Goal: Task Accomplishment & Management: Complete application form

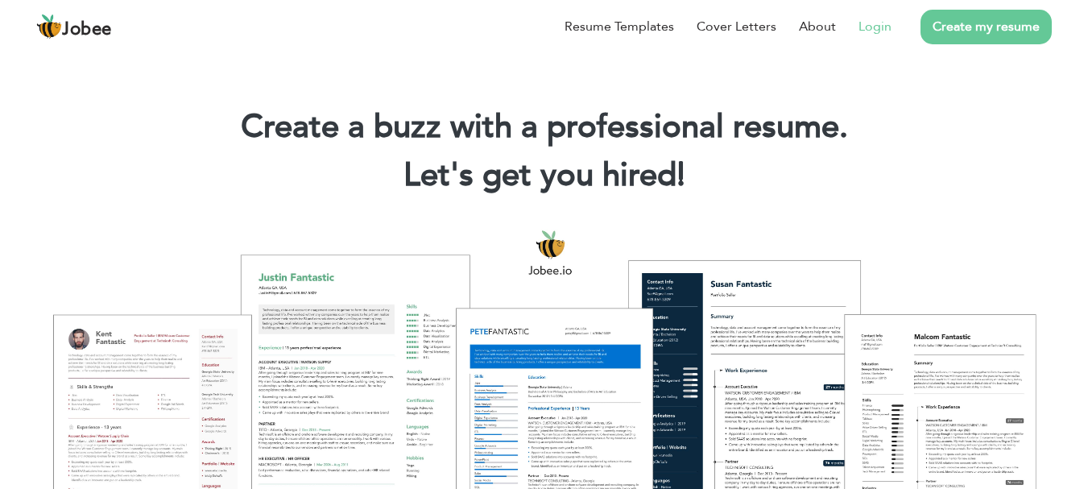
click at [858, 29] on li "Login" at bounding box center [864, 27] width 56 height 42
click at [869, 27] on link "Login" at bounding box center [874, 26] width 33 height 19
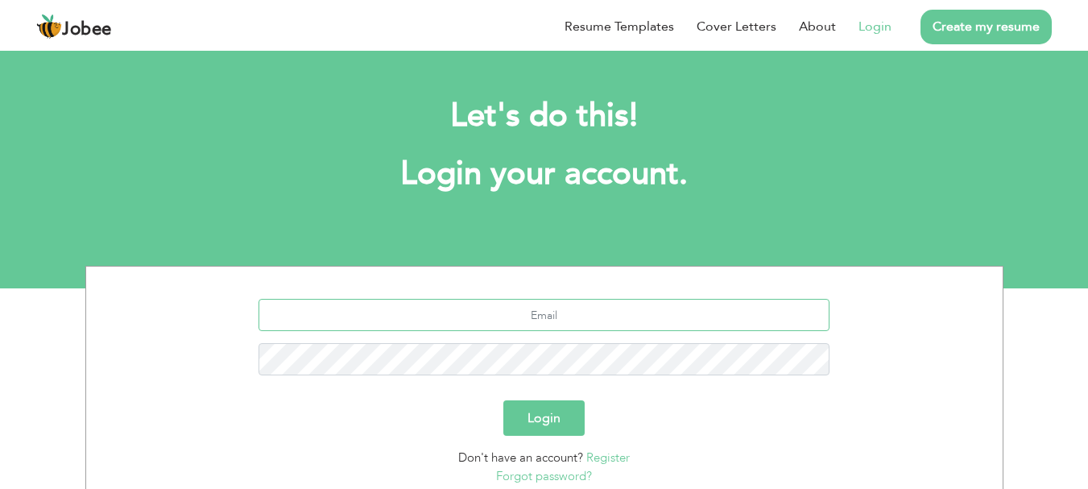
click at [651, 320] on input "text" at bounding box center [543, 315] width 571 height 32
click at [604, 462] on link "Register" at bounding box center [607, 457] width 43 height 16
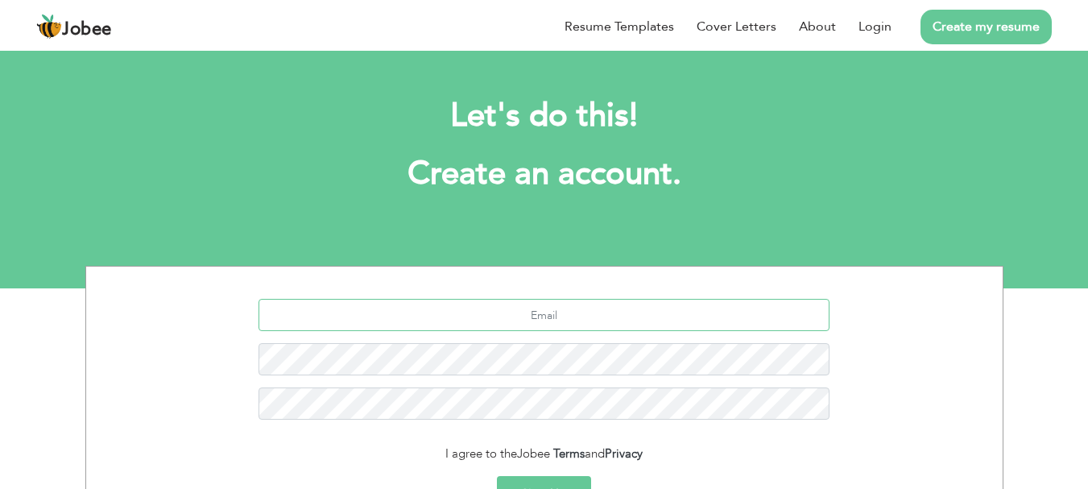
click at [532, 304] on input "text" at bounding box center [543, 315] width 571 height 32
type input "hamzaelahi..[EMAIL_ADDRESS][DOMAIN_NAME]"
click at [548, 479] on button "Sign Up" at bounding box center [544, 493] width 94 height 35
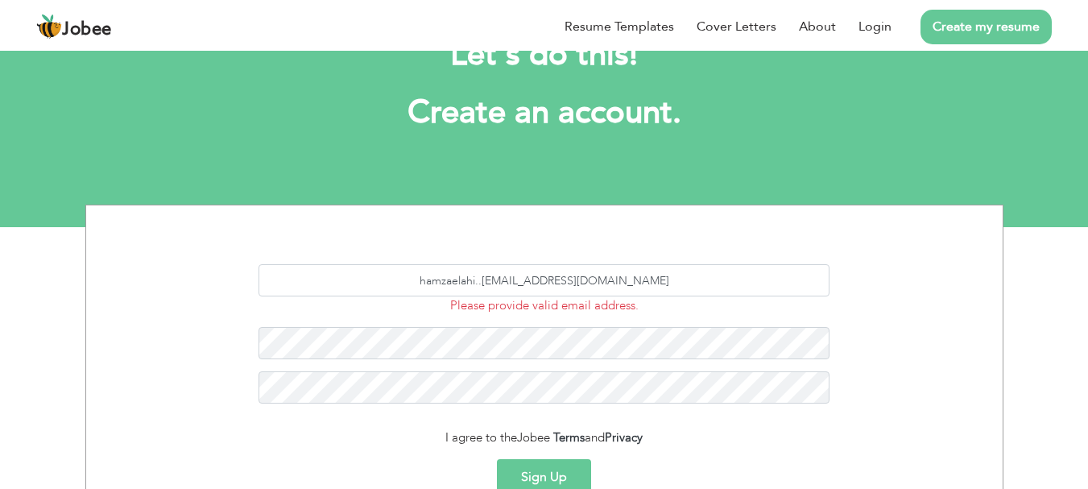
scroll to position [61, 0]
click at [630, 282] on input "hamzaelahi..101@gmail.com" at bounding box center [543, 280] width 571 height 32
type input "[EMAIL_ADDRESS][DOMAIN_NAME]"
click at [432, 435] on div "I agree to the Jobee Terms and Privacy" at bounding box center [544, 437] width 892 height 19
click at [432, 439] on div "I agree to the Jobee Terms and Privacy" at bounding box center [544, 437] width 892 height 19
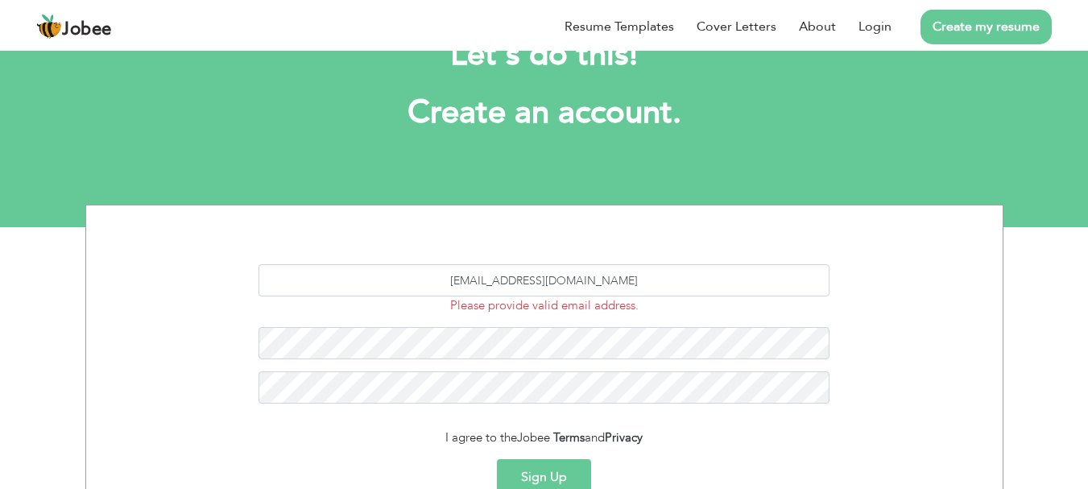
click at [432, 439] on div "I agree to the Jobee Terms and Privacy" at bounding box center [544, 437] width 892 height 19
click at [432, 437] on div "I agree to the Jobee Terms and Privacy" at bounding box center [544, 437] width 892 height 19
click at [548, 477] on button "Sign Up" at bounding box center [544, 476] width 94 height 35
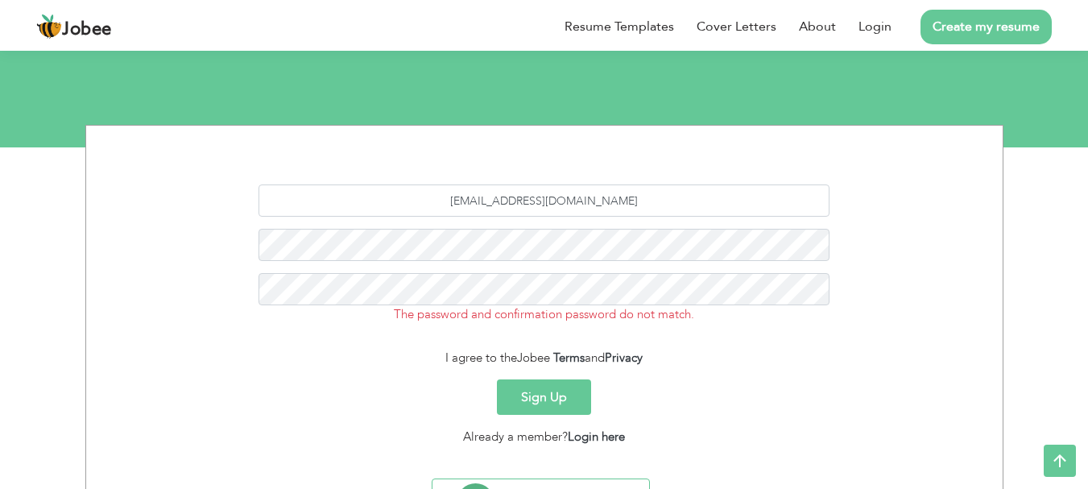
scroll to position [145, 0]
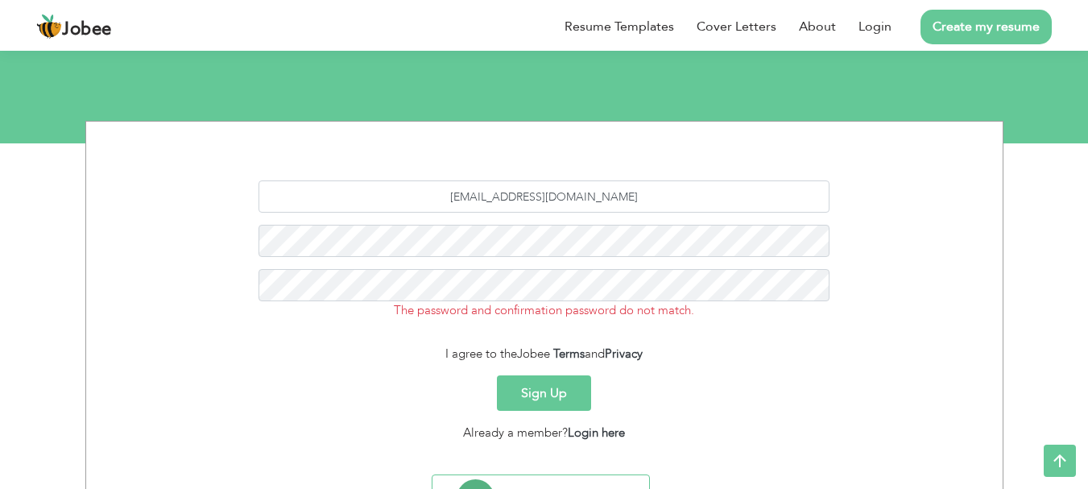
click at [545, 382] on button "Sign Up" at bounding box center [544, 392] width 94 height 35
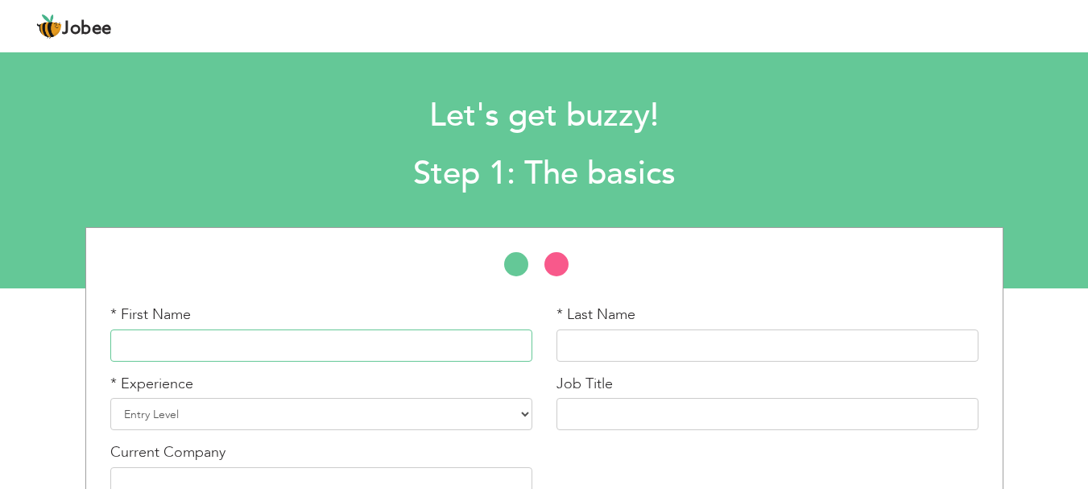
click at [429, 343] on input "text" at bounding box center [321, 345] width 422 height 32
type input "Hamza"
click at [560, 343] on input "text" at bounding box center [767, 345] width 422 height 32
type input "Elahi"
click at [483, 407] on select "Entry Level Less than 1 Year 1 Year 2 Years 3 Years 4 Years 5 Years 6 Years 7 Y…" at bounding box center [321, 414] width 422 height 32
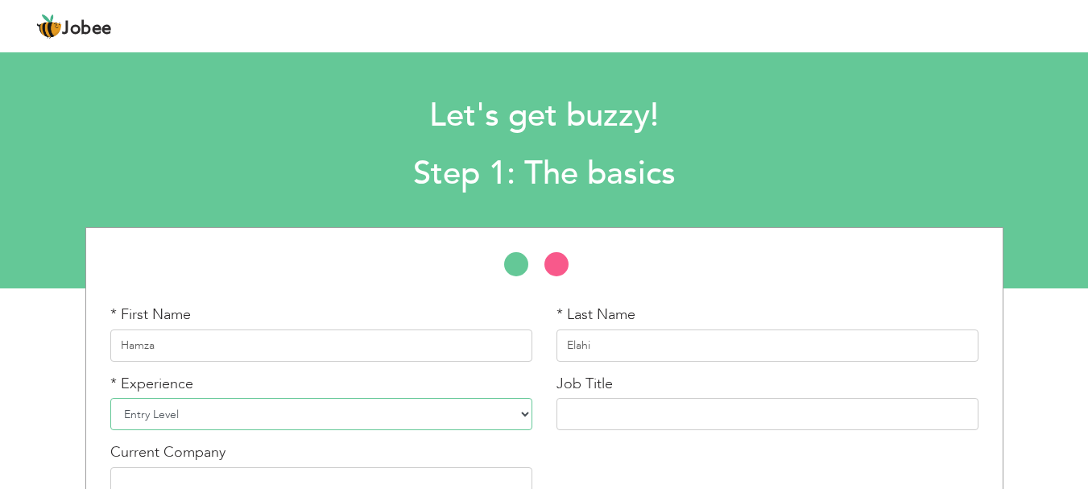
select select "2"
click at [110, 398] on select "Entry Level Less than 1 Year 1 Year 2 Years 3 Years 4 Years 5 Years 6 Years 7 Y…" at bounding box center [321, 414] width 422 height 32
click at [600, 406] on input "text" at bounding box center [767, 414] width 422 height 32
type input "s"
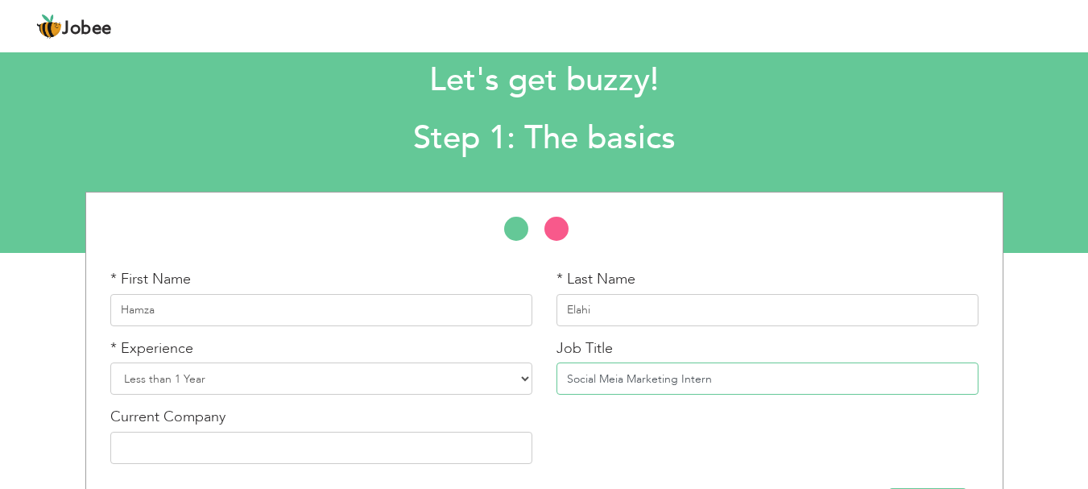
scroll to position [38, 0]
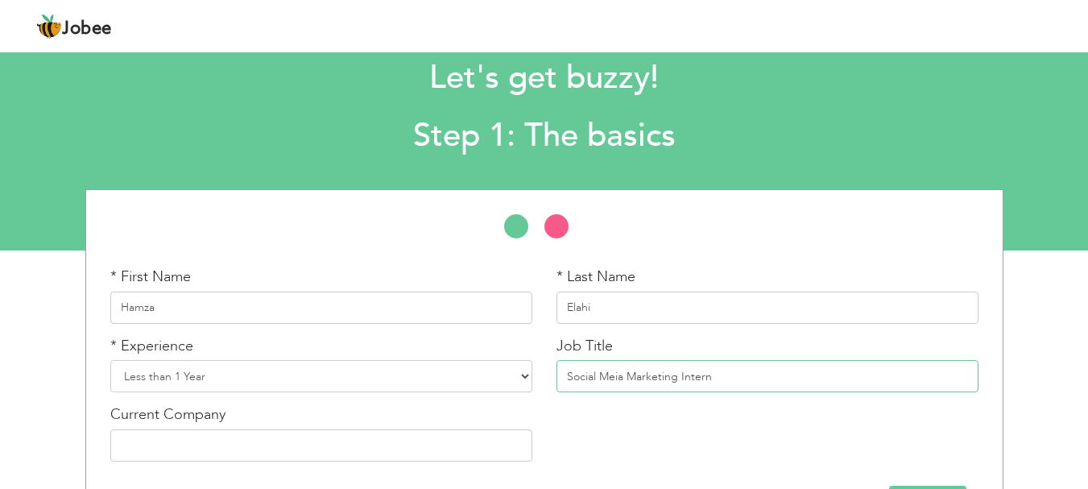
click at [615, 383] on input "Social Meia Marketing Intern" at bounding box center [767, 376] width 422 height 32
type input "Social Media Marketing Intern"
click at [435, 447] on input "text" at bounding box center [321, 445] width 422 height 32
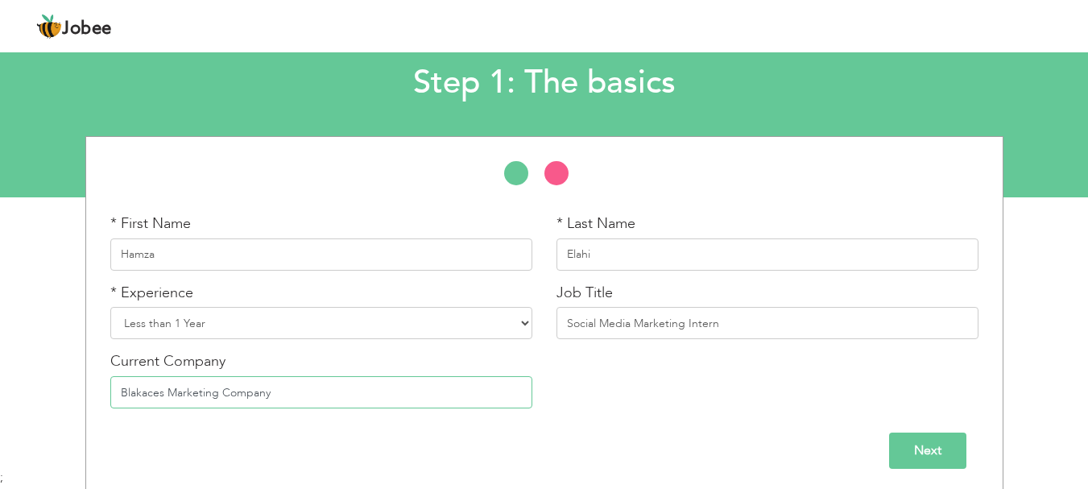
scroll to position [96, 0]
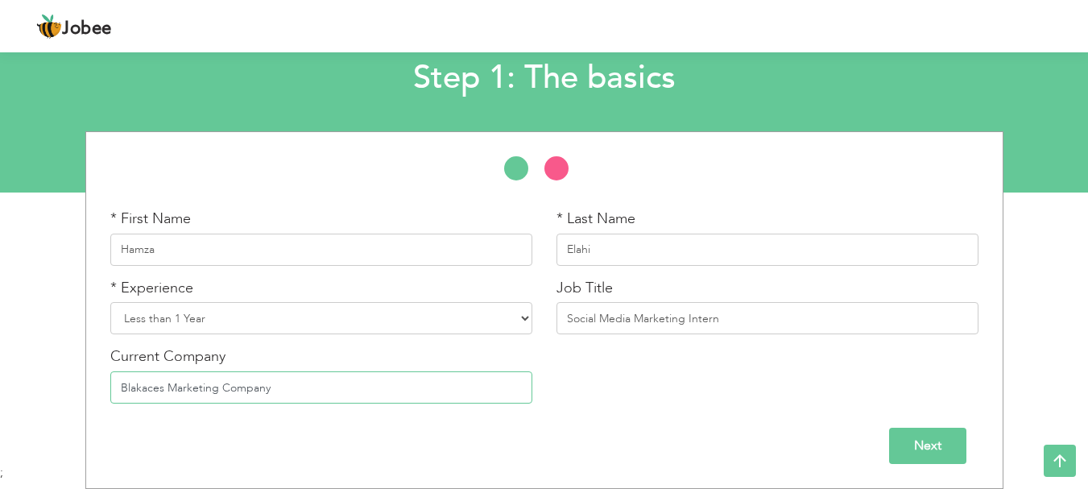
type input "Blakaces Marketing Company"
click at [901, 432] on input "Next" at bounding box center [927, 446] width 77 height 36
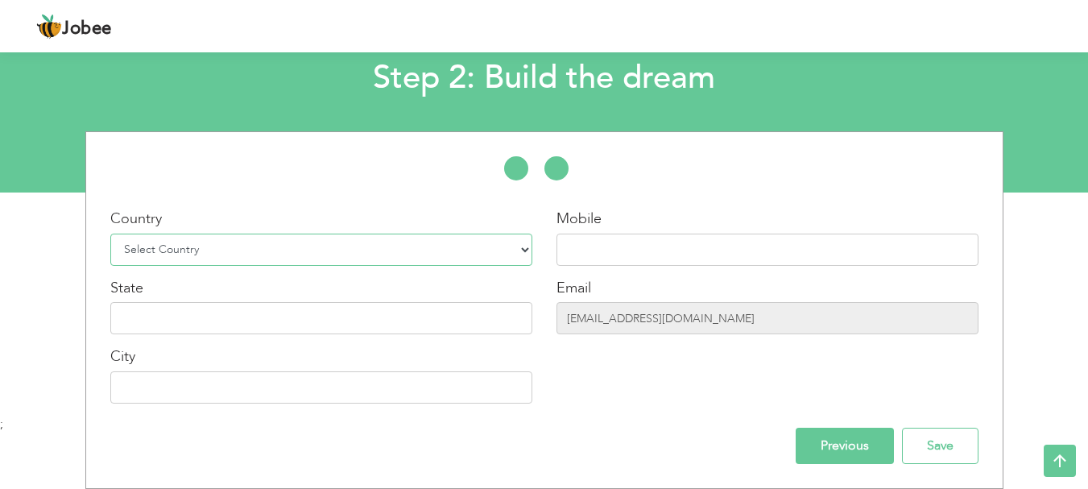
click at [520, 247] on select "Select Country Afghanistan Albania Algeria American Samoa Andorra Angola Anguil…" at bounding box center [321, 250] width 422 height 32
select select "166"
click at [110, 234] on select "Select Country Afghanistan Albania Algeria American Samoa Andorra Angola Anguil…" at bounding box center [321, 250] width 422 height 32
click at [619, 243] on input "text" at bounding box center [767, 250] width 422 height 32
type input "03232289218"
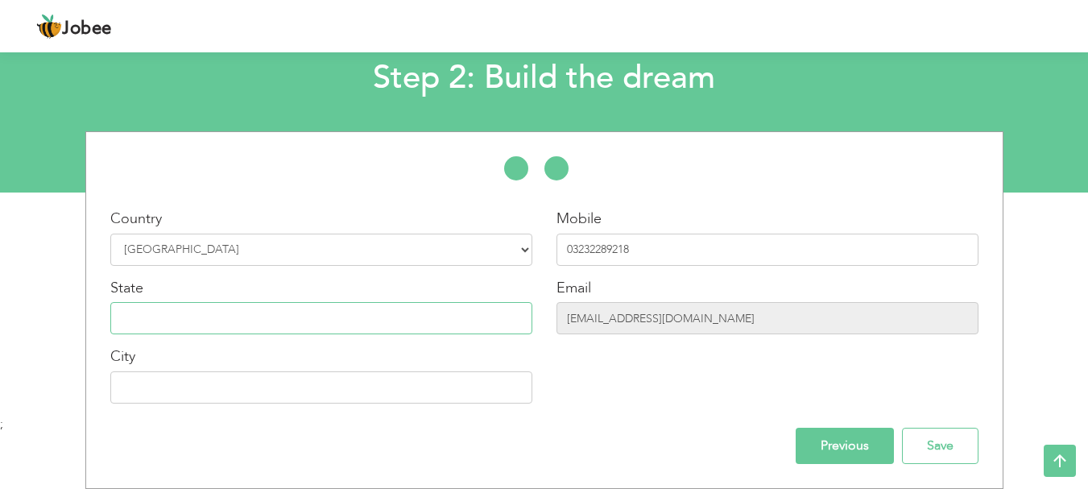
click at [436, 317] on input "text" at bounding box center [321, 318] width 422 height 32
type input "K"
click at [396, 371] on input "text" at bounding box center [321, 387] width 422 height 32
type input "Karachi"
click at [390, 325] on input "text" at bounding box center [321, 318] width 422 height 32
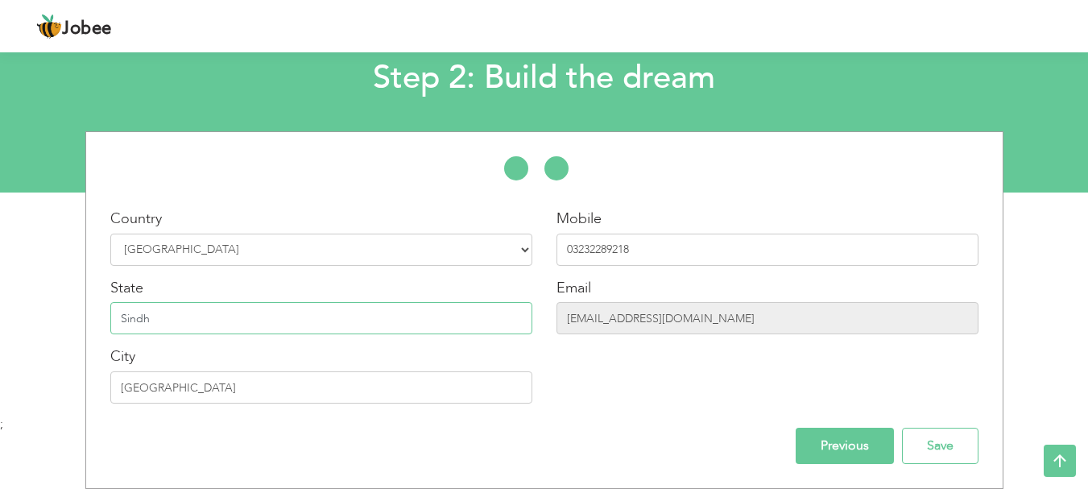
type input "Sindh"
click at [827, 438] on input "Previous" at bounding box center [845, 446] width 98 height 36
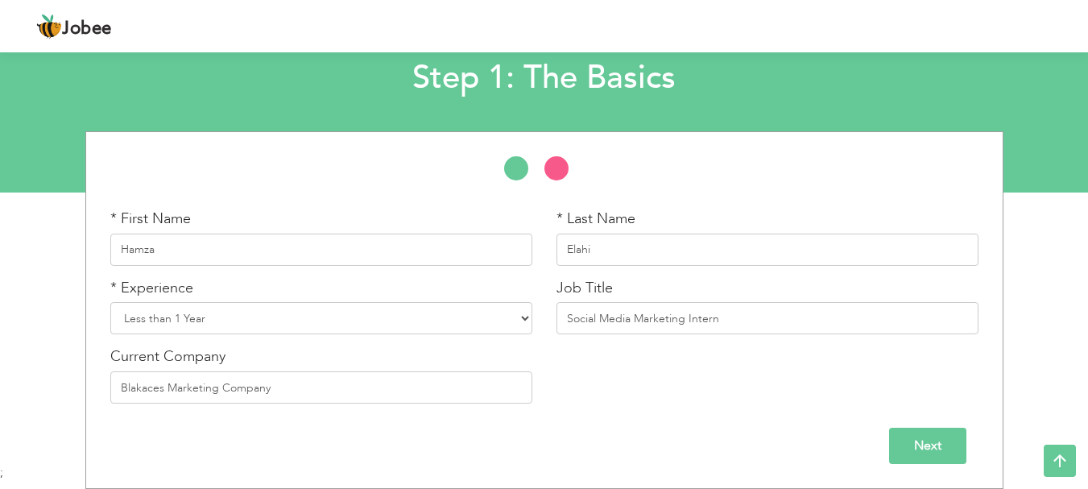
click at [895, 445] on input "Next" at bounding box center [927, 446] width 77 height 36
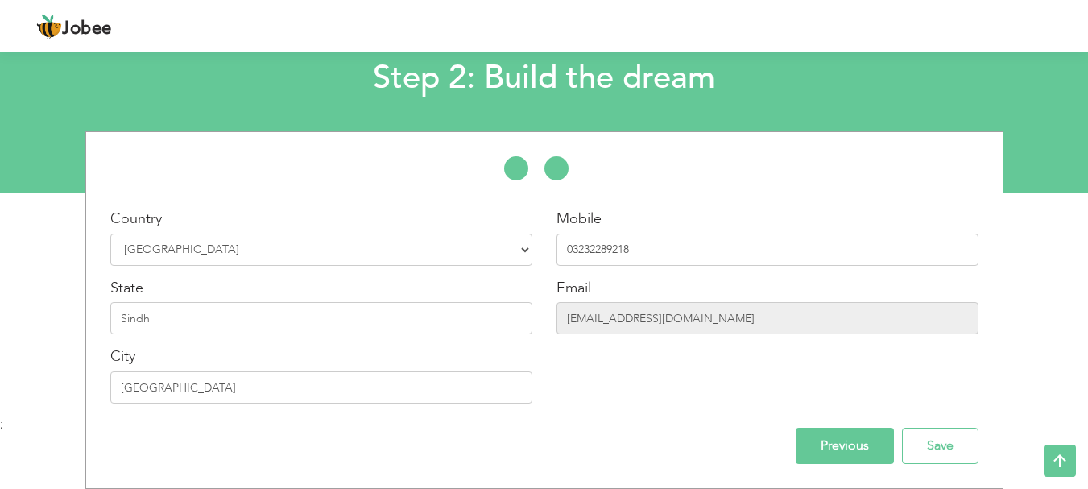
click at [895, 445] on div "Previous Save" at bounding box center [544, 446] width 892 height 36
click at [924, 446] on input "Save" at bounding box center [940, 446] width 77 height 36
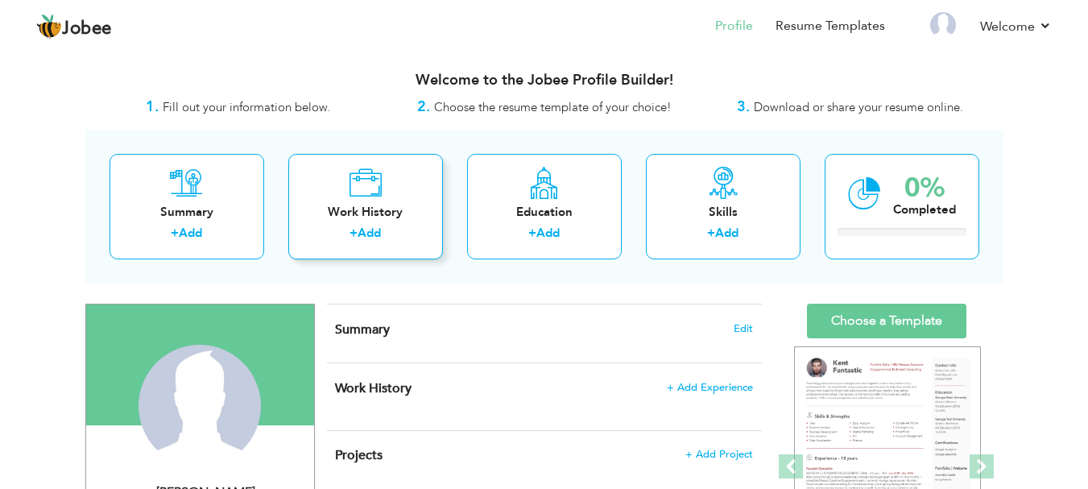
click at [357, 219] on div "Work History" at bounding box center [365, 212] width 129 height 17
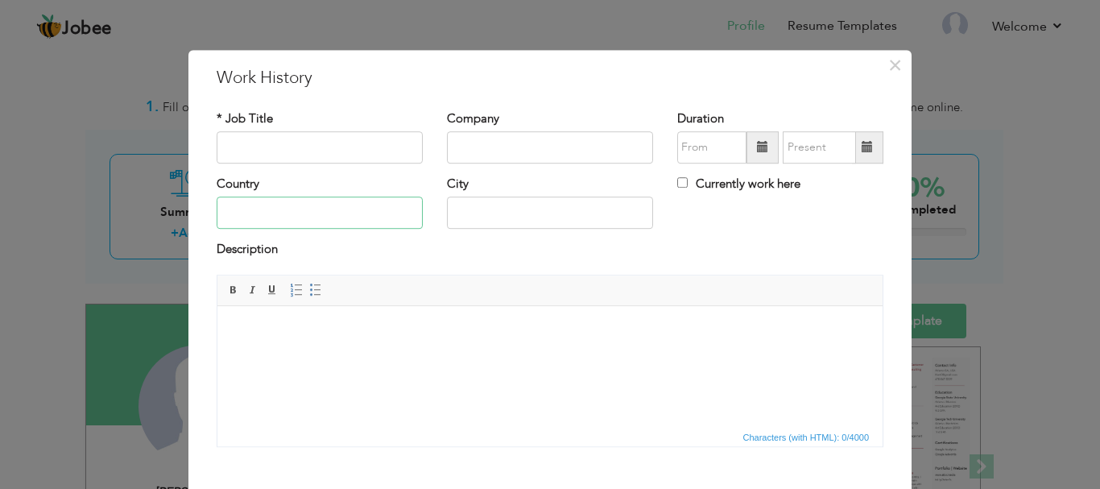
click at [357, 219] on input "text" at bounding box center [320, 213] width 206 height 32
click at [348, 156] on input "text" at bounding box center [320, 147] width 206 height 32
click at [396, 145] on input "Social Media Marketing Intern" at bounding box center [320, 147] width 206 height 32
type input "S"
type input "Export Documentation Executive"
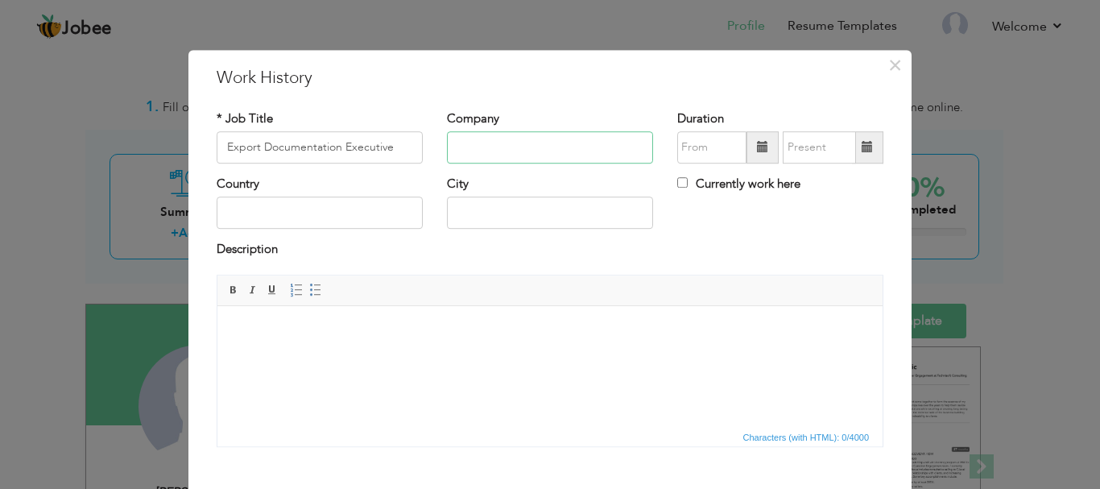
click at [448, 145] on input "text" at bounding box center [550, 147] width 206 height 32
type input "Solvwers Enterprises"
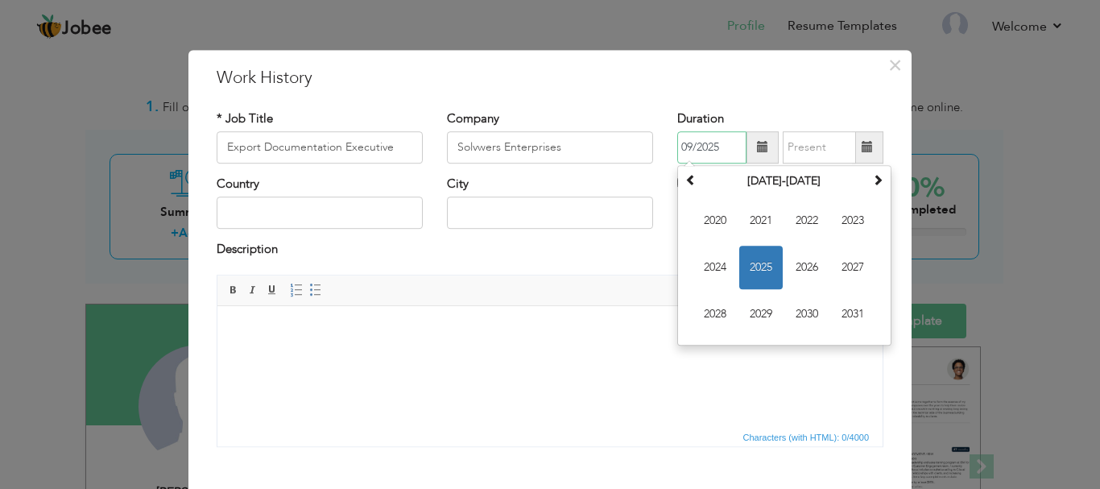
click at [699, 156] on input "09/2025" at bounding box center [711, 147] width 69 height 32
click at [750, 220] on span "2021" at bounding box center [760, 220] width 43 height 43
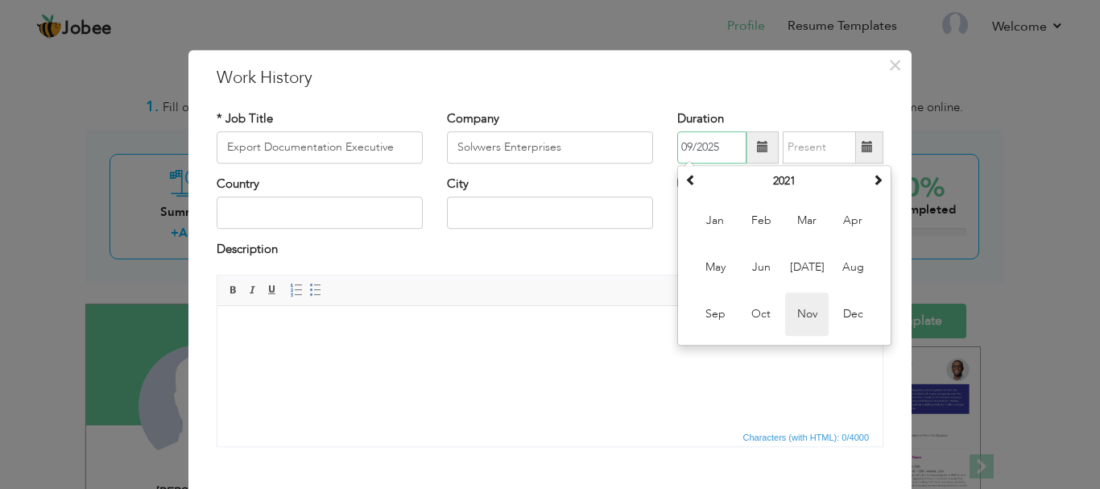
click at [794, 300] on span "Nov" at bounding box center [806, 313] width 43 height 43
type input "11/2021"
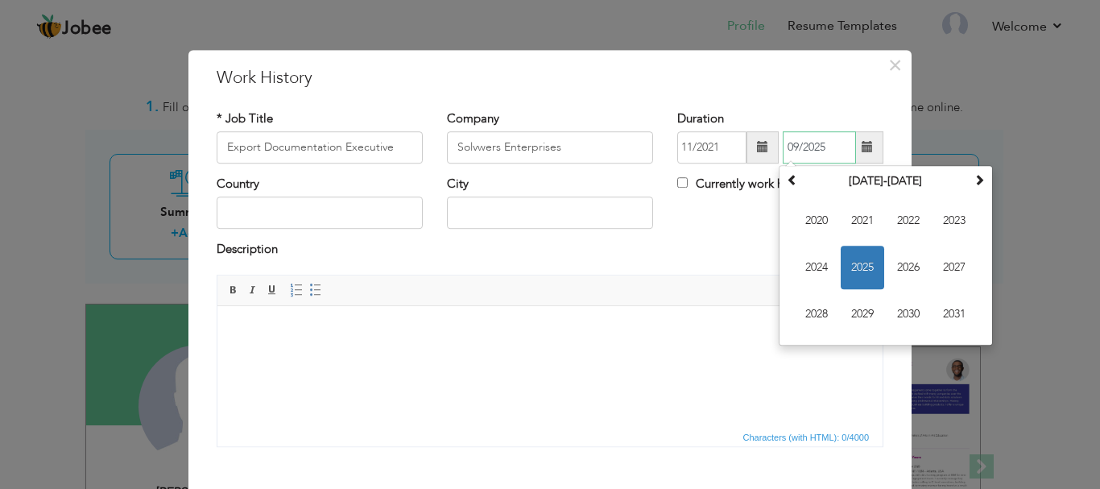
click at [837, 145] on input "09/2025" at bounding box center [819, 147] width 73 height 32
click at [856, 256] on span "2025" at bounding box center [862, 267] width 43 height 43
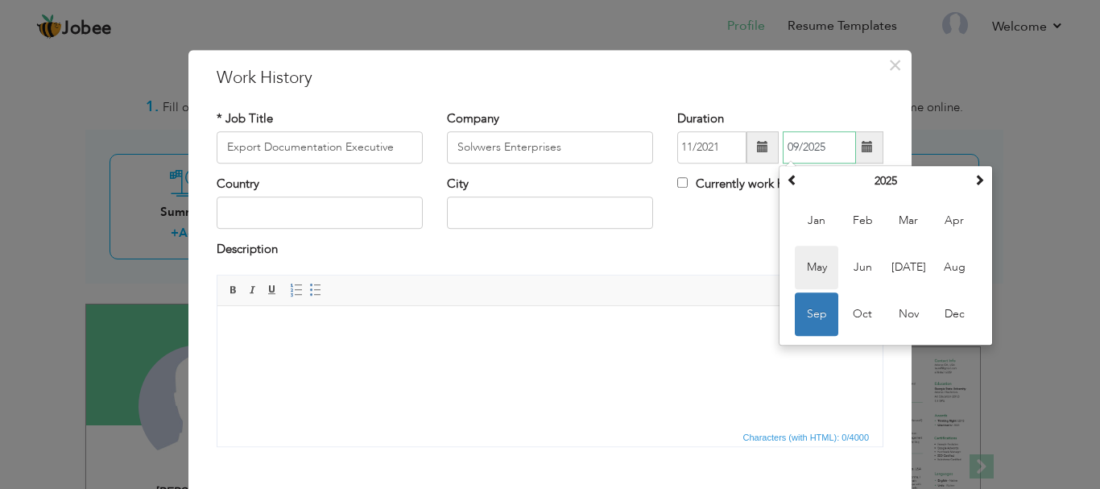
click at [821, 270] on span "May" at bounding box center [816, 267] width 43 height 43
type input "05/2025"
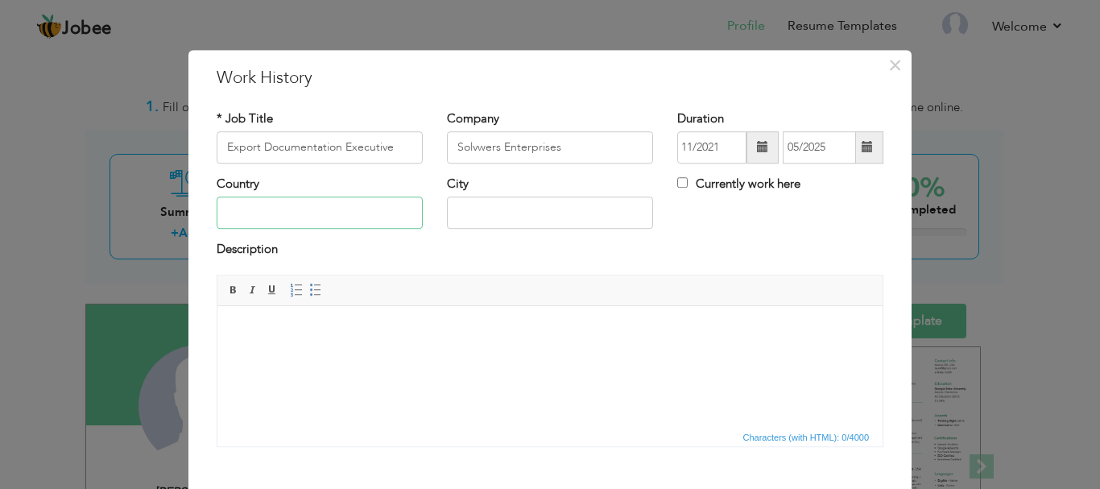
click at [354, 208] on input "text" at bounding box center [320, 213] width 206 height 32
type input "Pakistan"
click at [473, 208] on input "text" at bounding box center [550, 213] width 206 height 32
type input "Karachi"
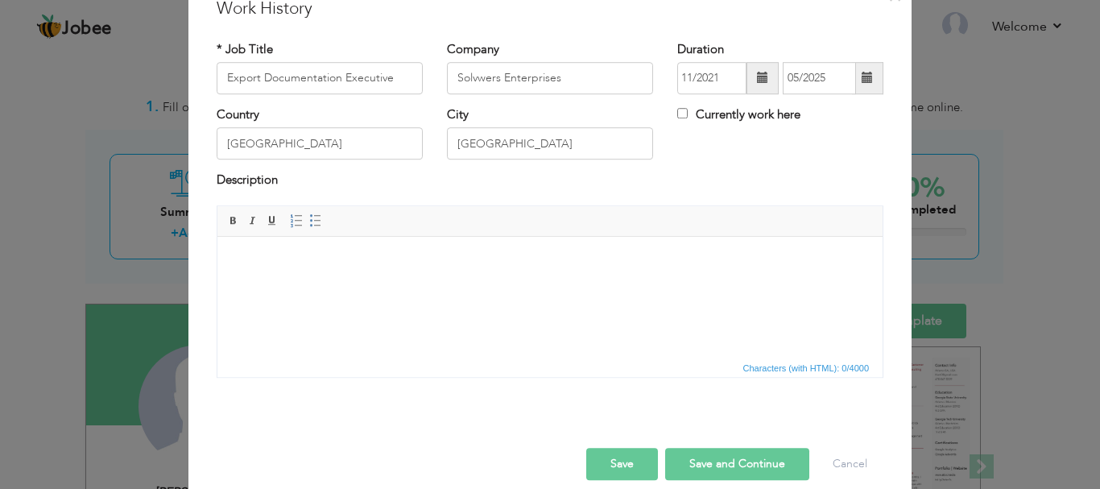
scroll to position [89, 0]
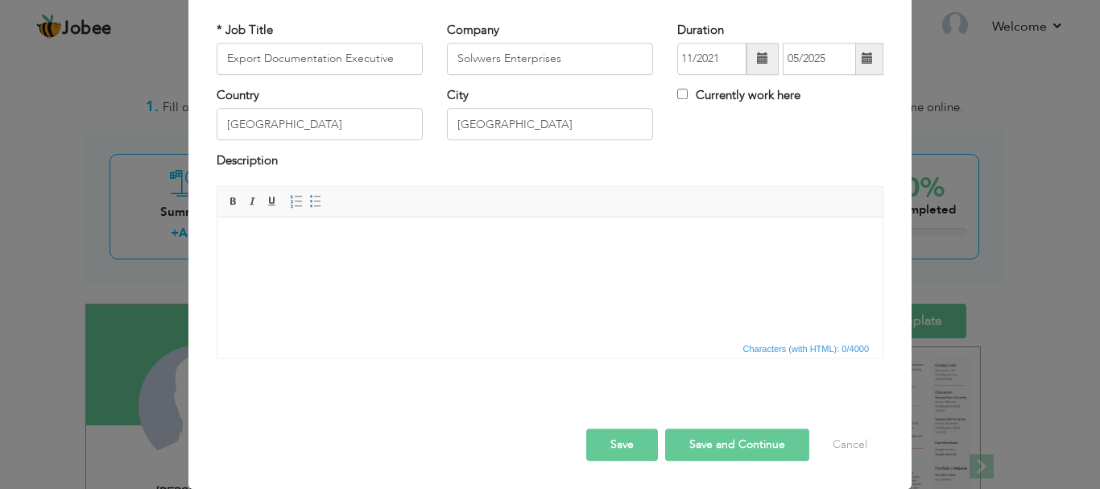
click at [685, 445] on button "Save and Continue" at bounding box center [737, 444] width 144 height 32
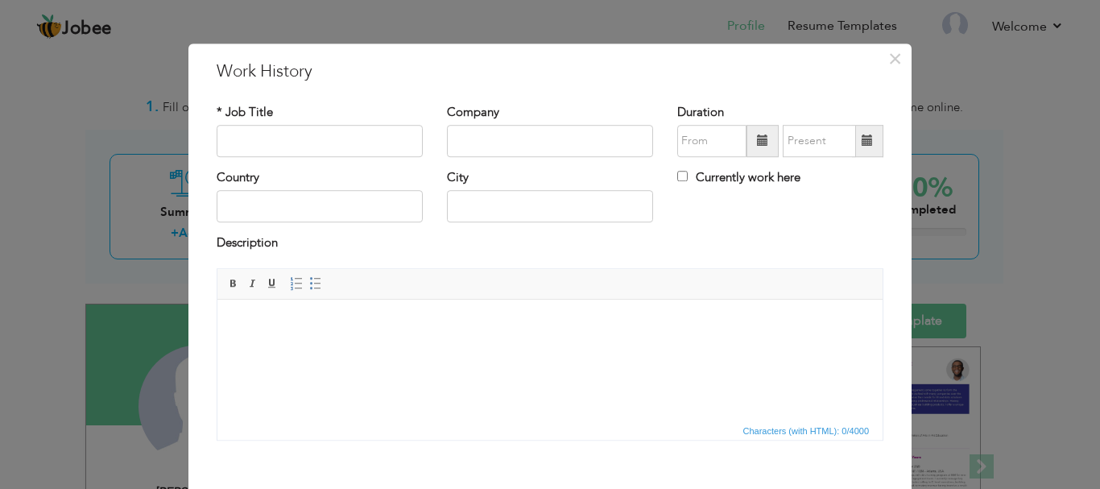
scroll to position [0, 0]
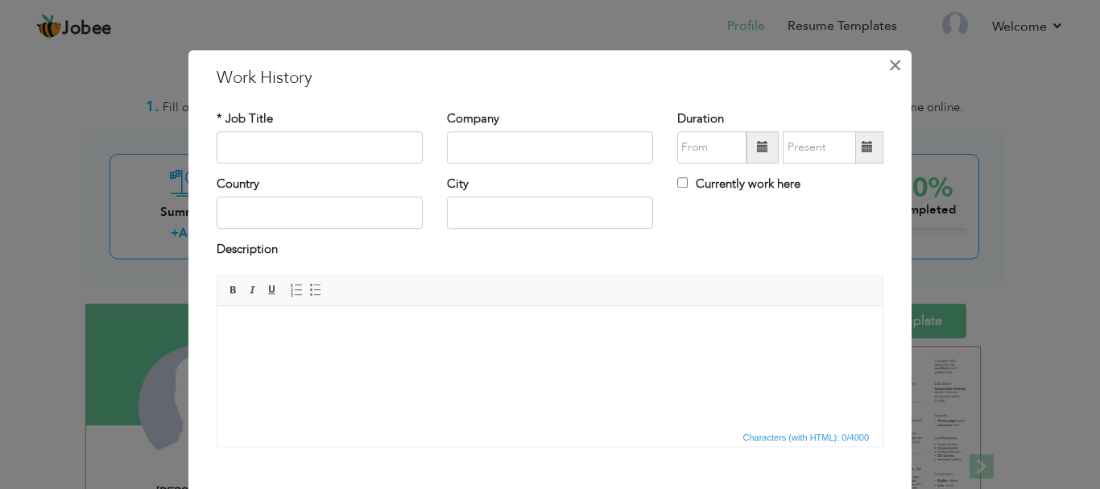
click at [888, 72] on span "×" at bounding box center [895, 65] width 14 height 29
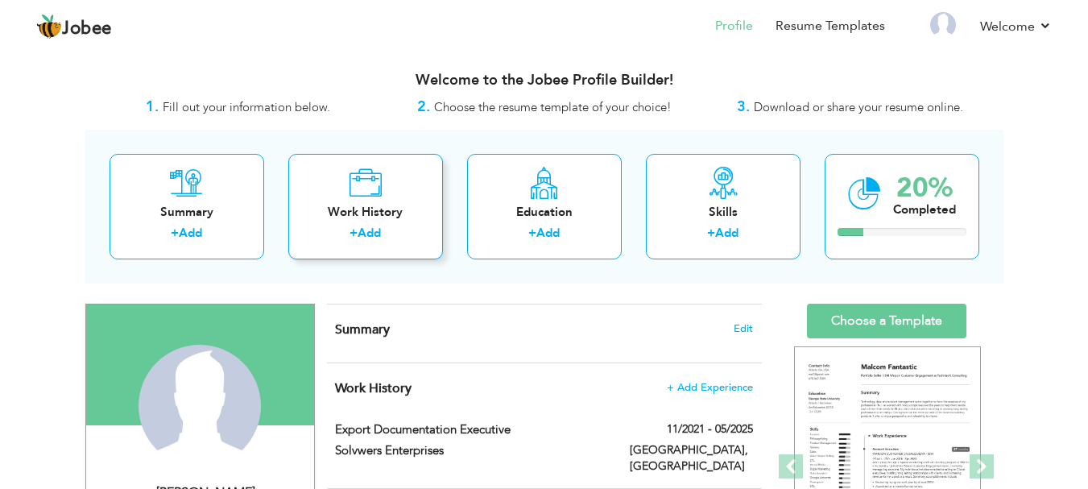
click at [395, 224] on div "Work History + Add" at bounding box center [365, 206] width 155 height 105
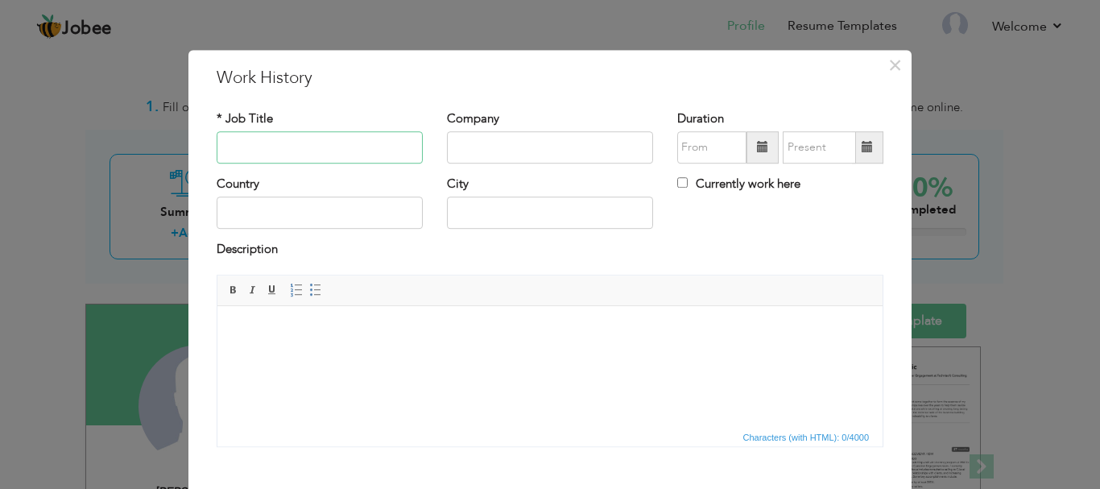
click at [384, 157] on input "text" at bounding box center [320, 147] width 206 height 32
type input "Social Media Marketing Intern"
click at [447, 145] on input "text" at bounding box center [550, 147] width 206 height 32
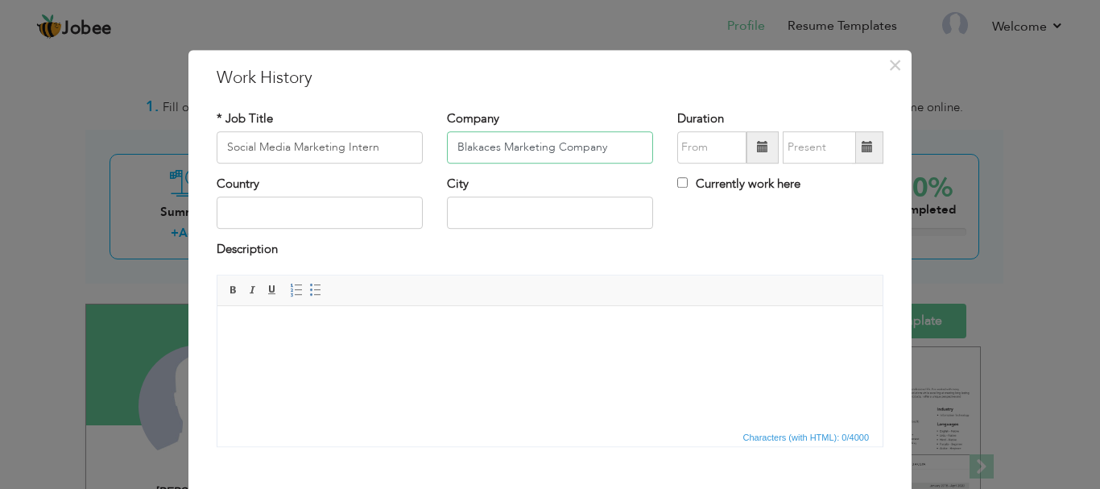
type input "Blakaces Marketing Company"
click at [702, 143] on input "text" at bounding box center [711, 147] width 69 height 32
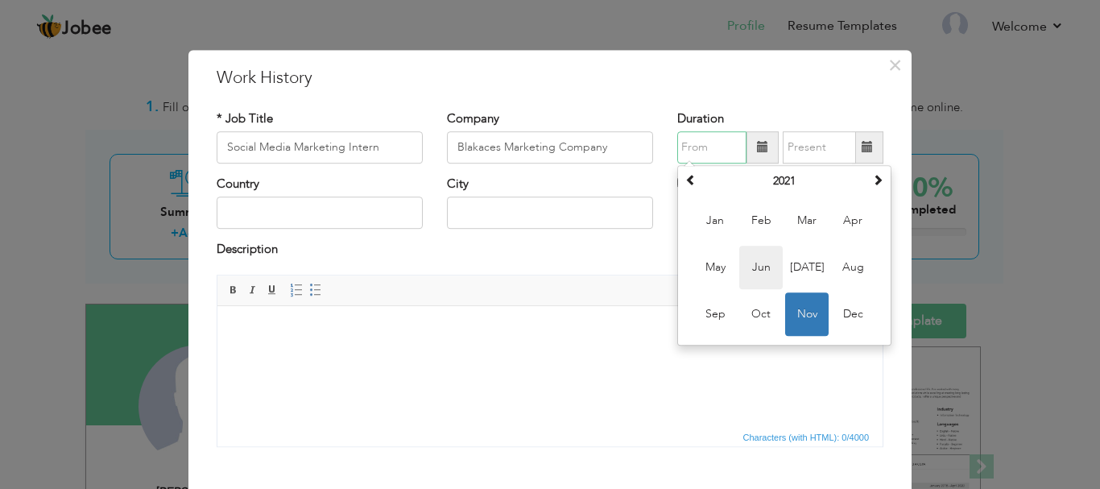
click at [761, 258] on span "Jun" at bounding box center [760, 267] width 43 height 43
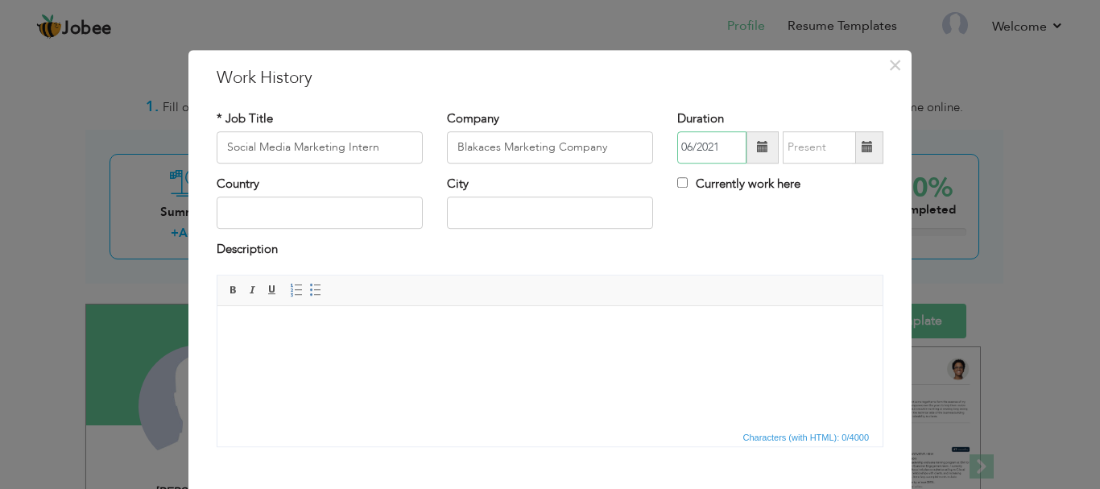
click at [721, 155] on input "06/2021" at bounding box center [711, 147] width 69 height 32
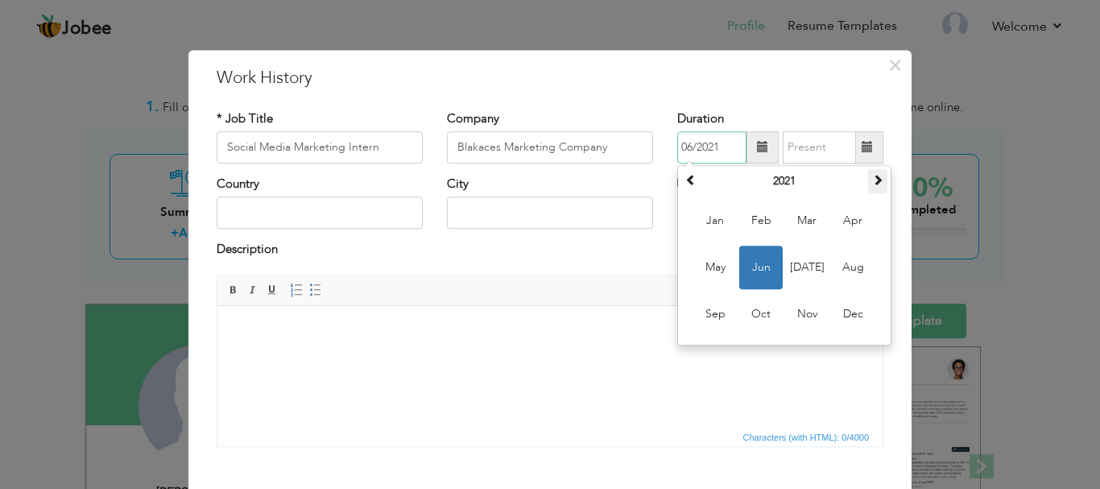
click at [877, 183] on span at bounding box center [877, 179] width 11 height 11
click at [740, 273] on span "Jun" at bounding box center [760, 267] width 43 height 43
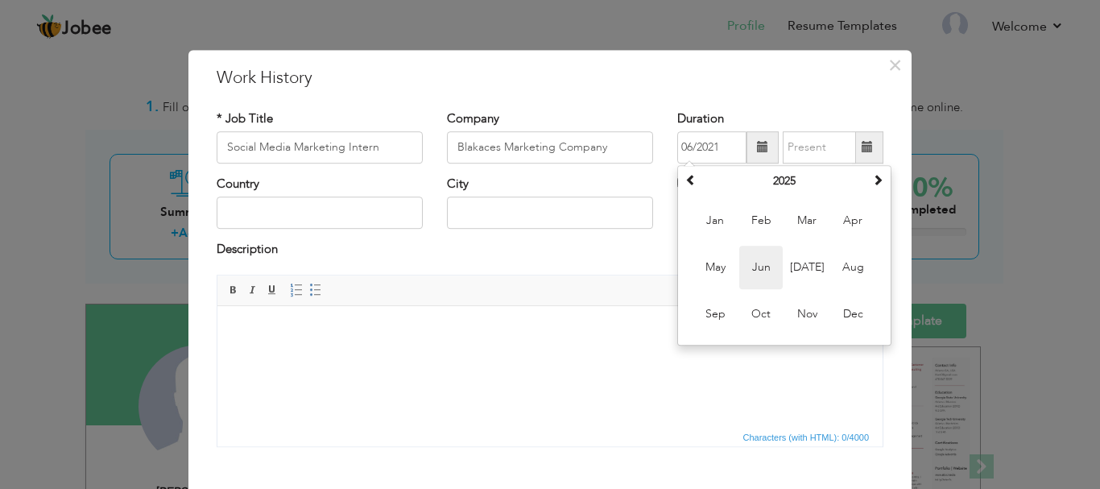
type input "06/2025"
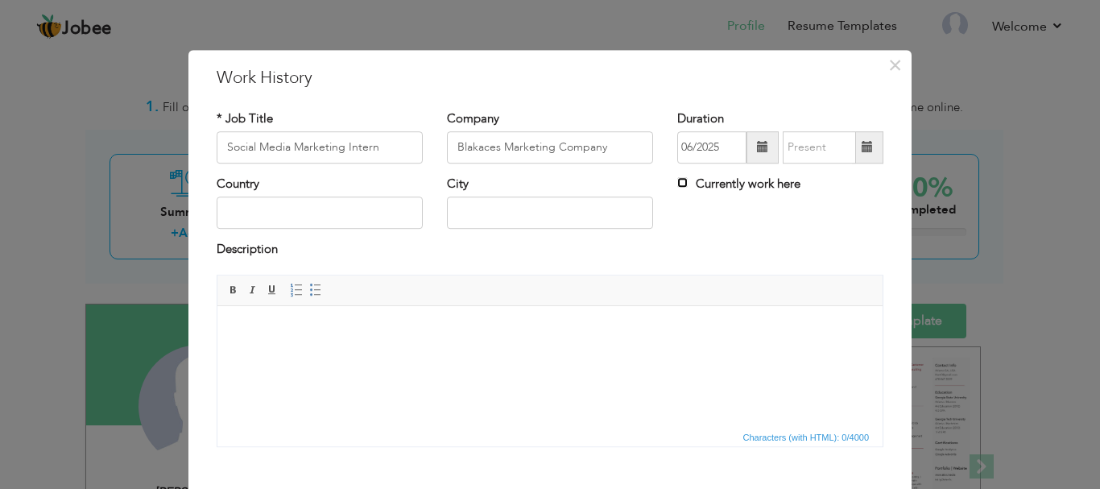
click at [679, 179] on input "Currently work here" at bounding box center [682, 182] width 10 height 10
checkbox input "true"
click at [345, 204] on input "text" at bounding box center [320, 213] width 206 height 32
type input "Pakistan"
click at [564, 201] on input "text" at bounding box center [550, 213] width 206 height 32
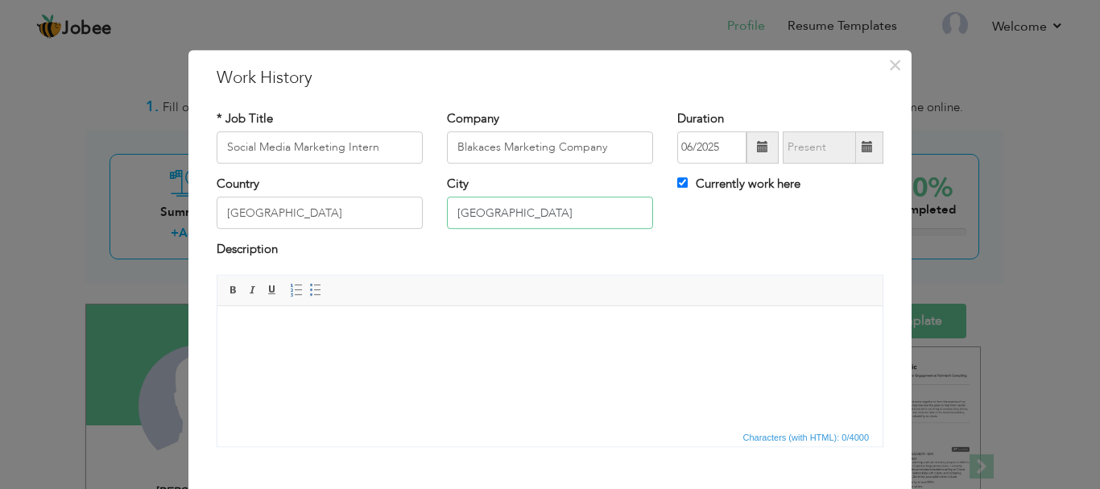
type input "Karachi"
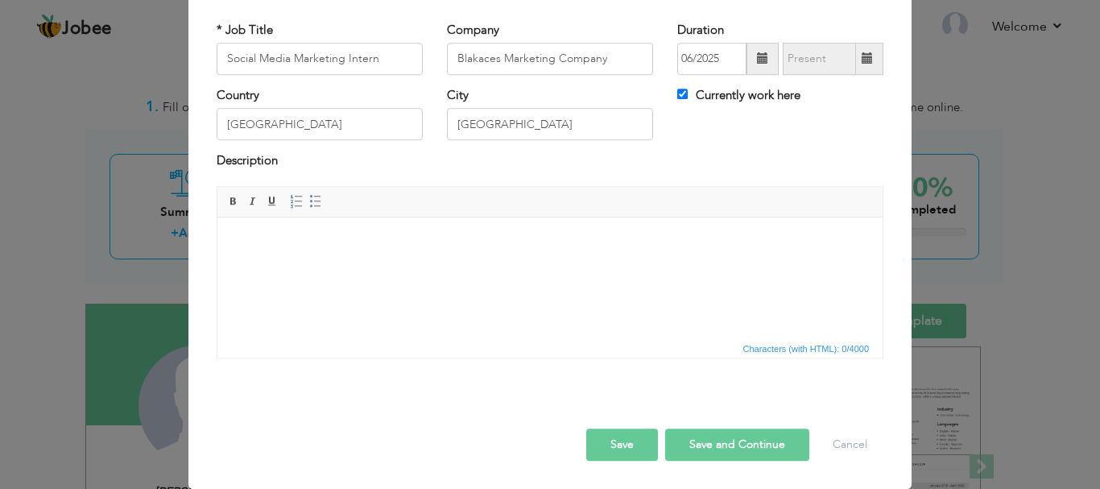
click at [687, 449] on button "Save and Continue" at bounding box center [737, 444] width 144 height 32
checkbox input "false"
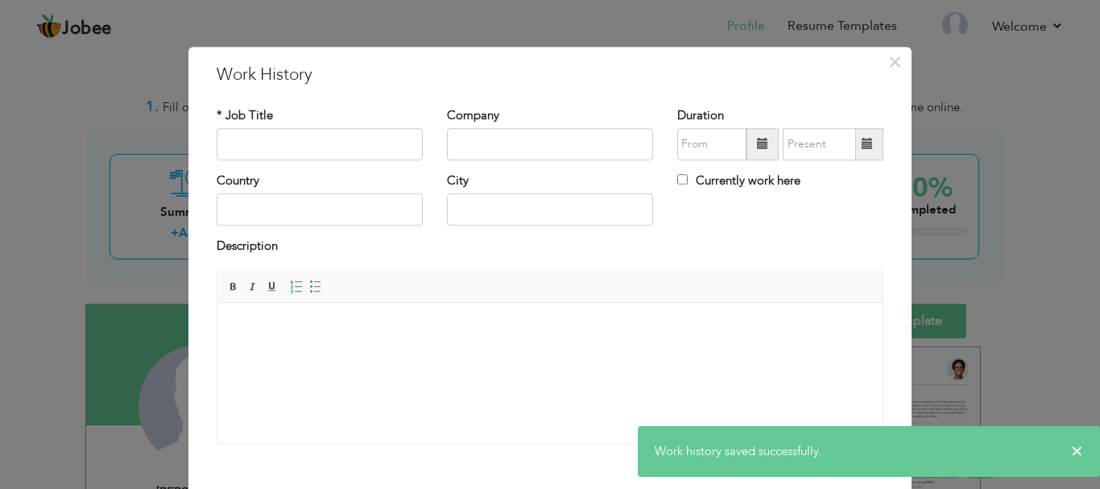
scroll to position [6, 0]
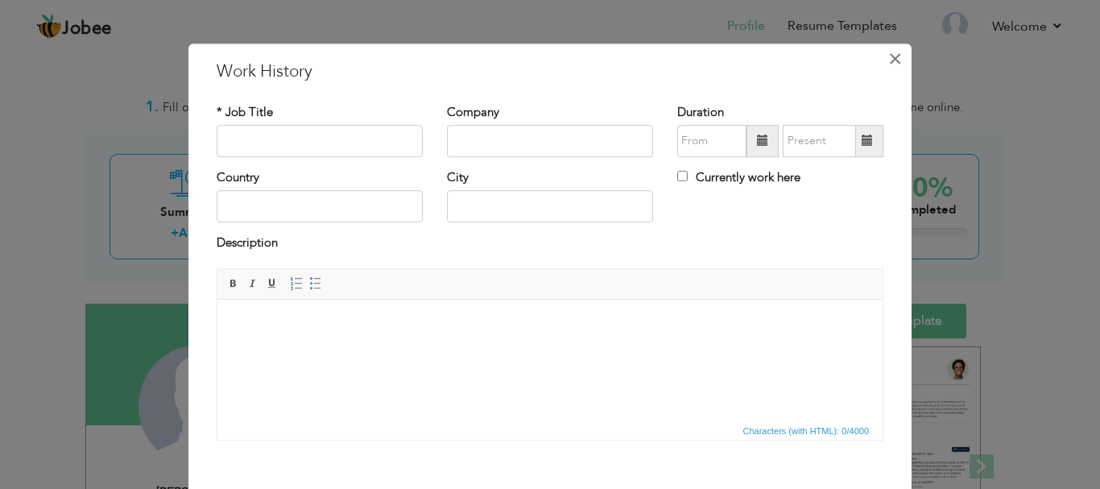
click at [893, 60] on span "×" at bounding box center [895, 58] width 14 height 29
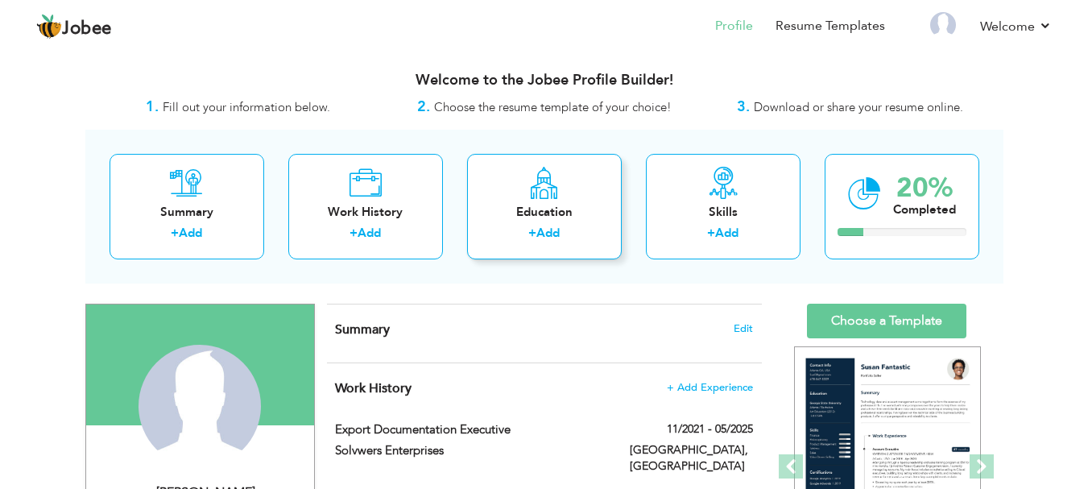
click at [512, 188] on div "Education + Add" at bounding box center [544, 206] width 155 height 105
radio input "true"
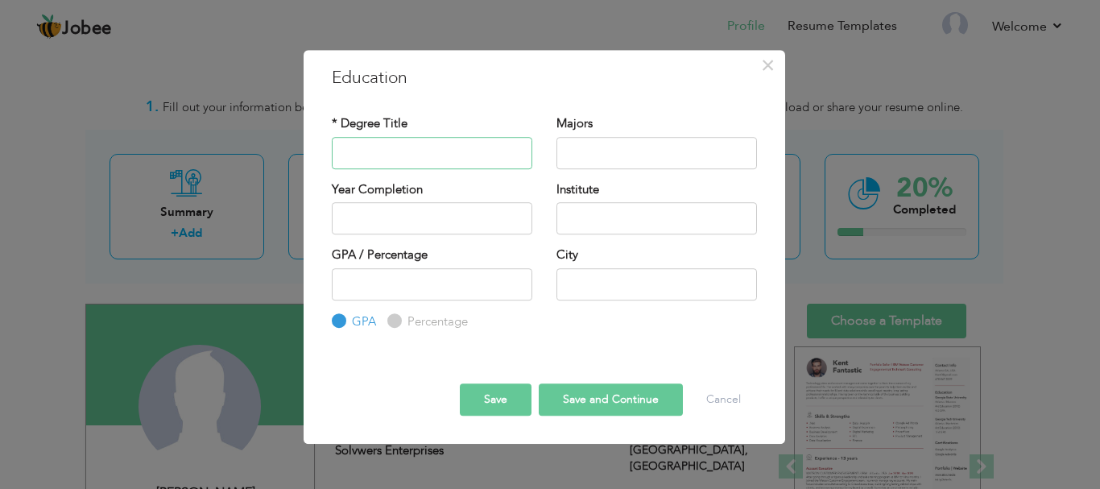
click at [445, 155] on input "text" at bounding box center [432, 153] width 201 height 32
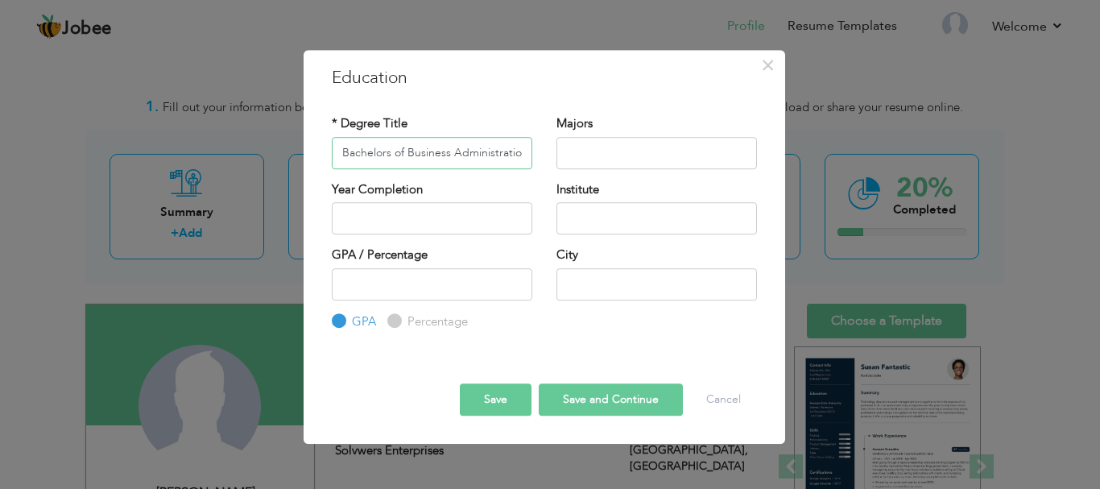
scroll to position [0, 5]
type input "Bachelors of Business Administration"
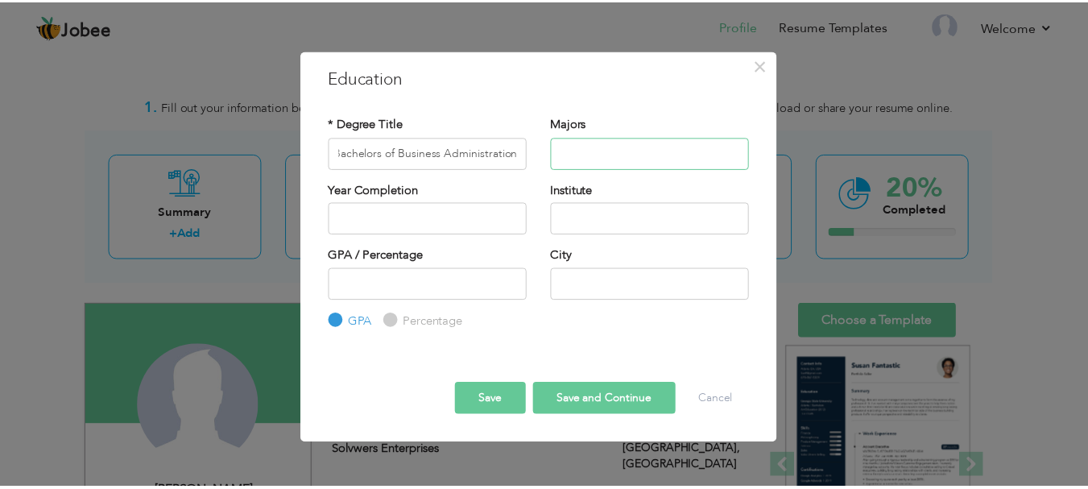
scroll to position [0, 0]
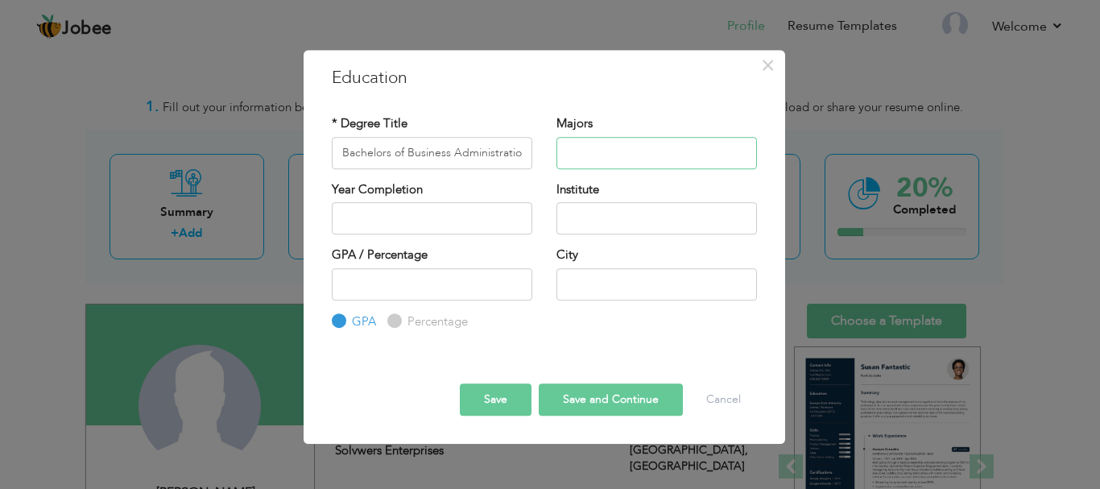
click at [616, 153] on input "text" at bounding box center [656, 153] width 201 height 32
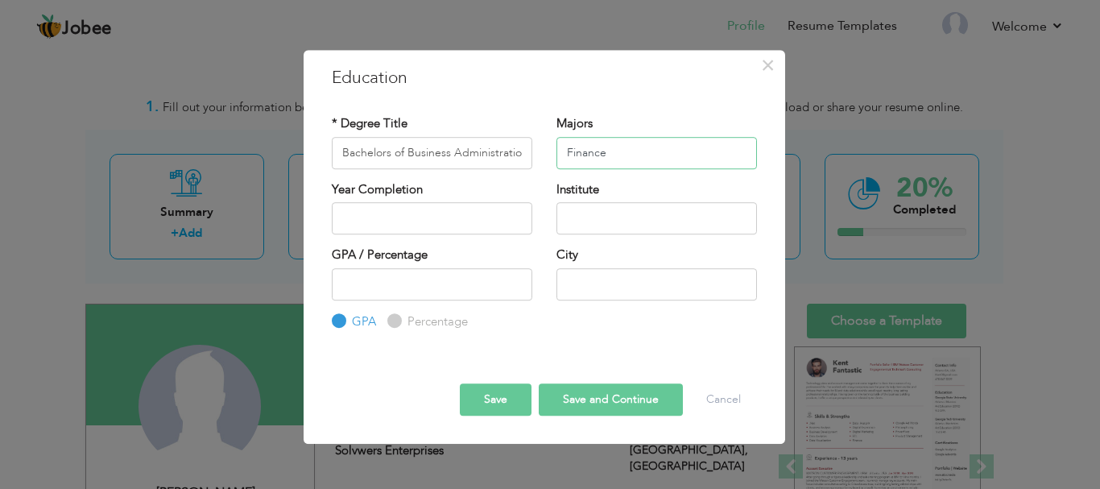
type input "Finance"
click at [444, 221] on input "2025" at bounding box center [432, 218] width 201 height 32
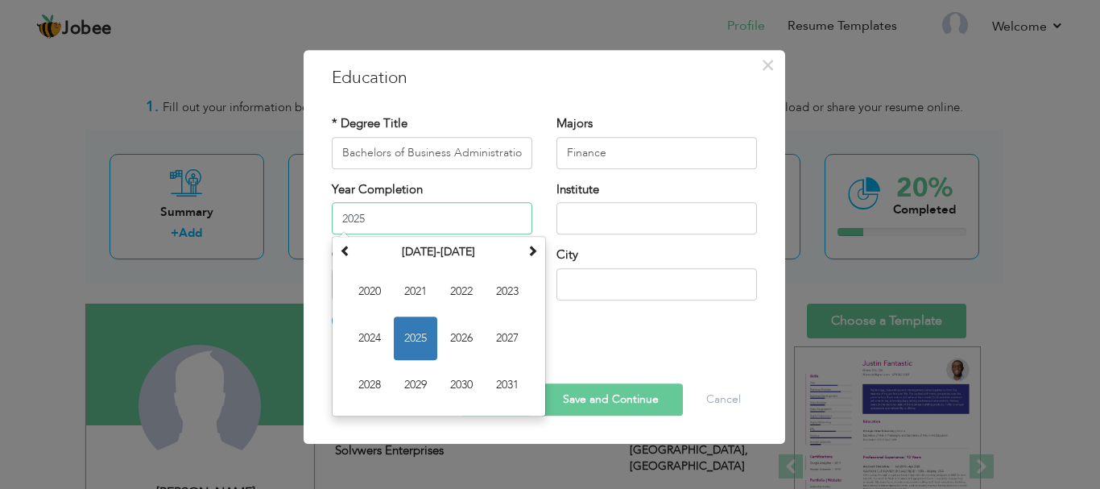
click at [444, 221] on input "2025" at bounding box center [432, 218] width 201 height 32
click at [593, 208] on input "text" at bounding box center [656, 218] width 201 height 32
click at [482, 227] on input "2025" at bounding box center [432, 218] width 201 height 32
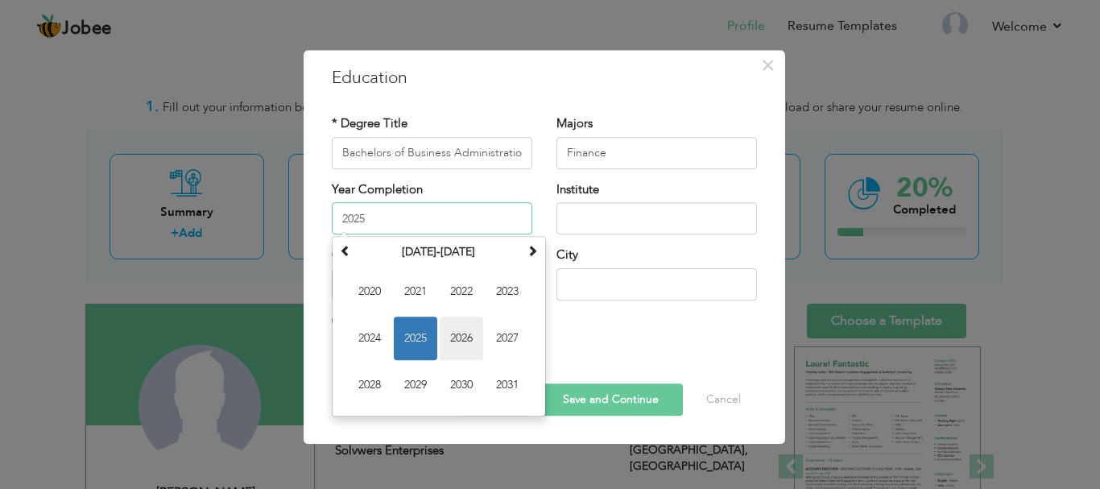
click at [446, 335] on span "2026" at bounding box center [461, 337] width 43 height 43
type input "2026"
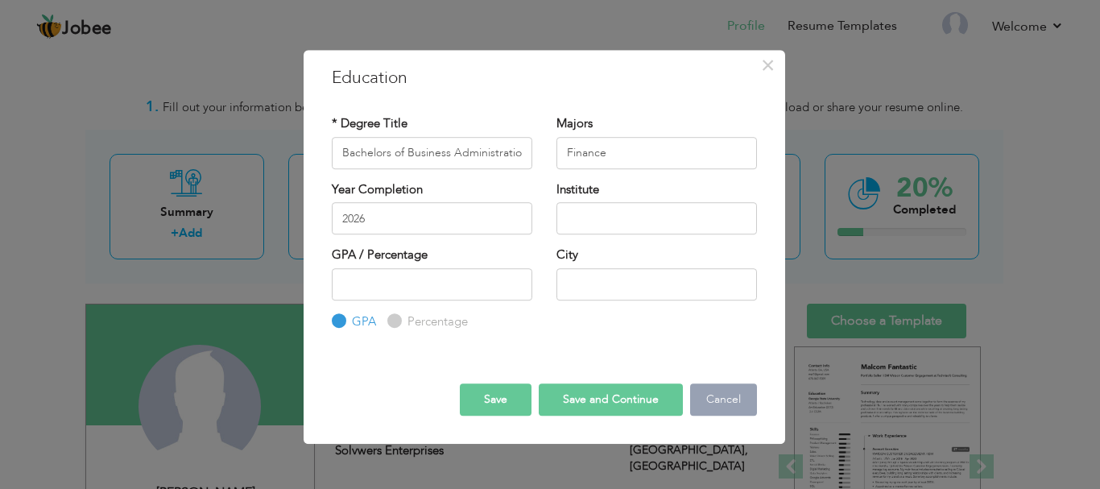
click at [705, 395] on button "Cancel" at bounding box center [723, 399] width 67 height 32
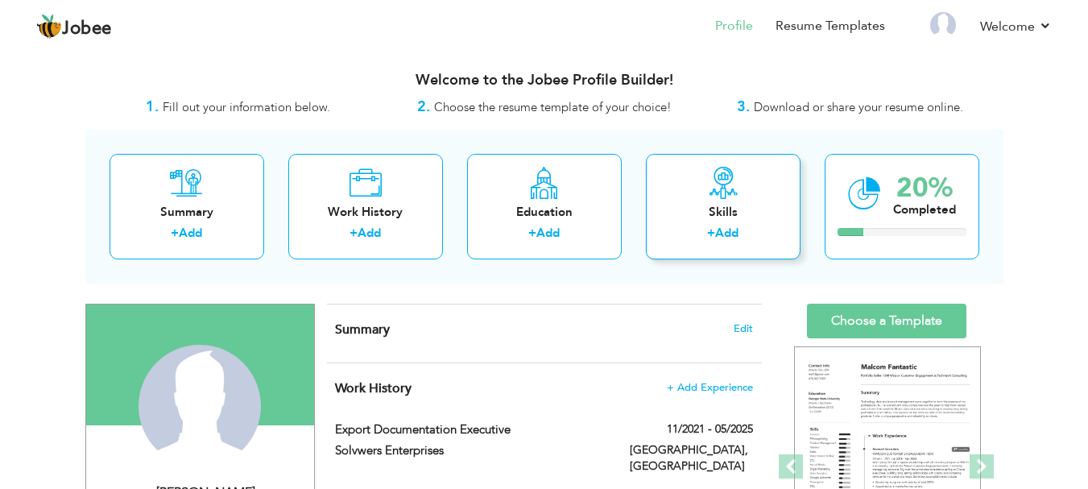
click at [681, 220] on div "Skills" at bounding box center [723, 212] width 129 height 17
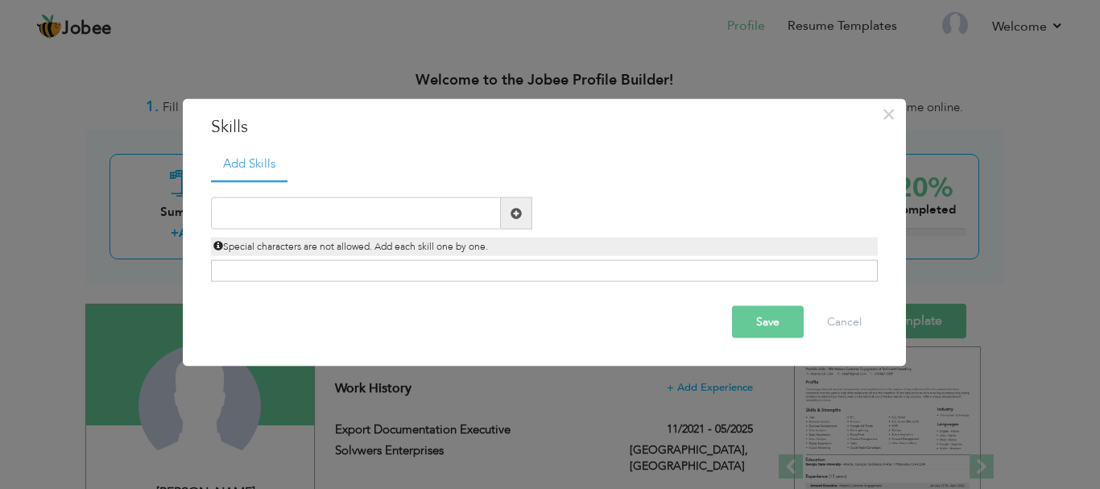
click at [511, 217] on span at bounding box center [516, 212] width 11 height 11
click at [460, 217] on input "text" at bounding box center [356, 213] width 290 height 32
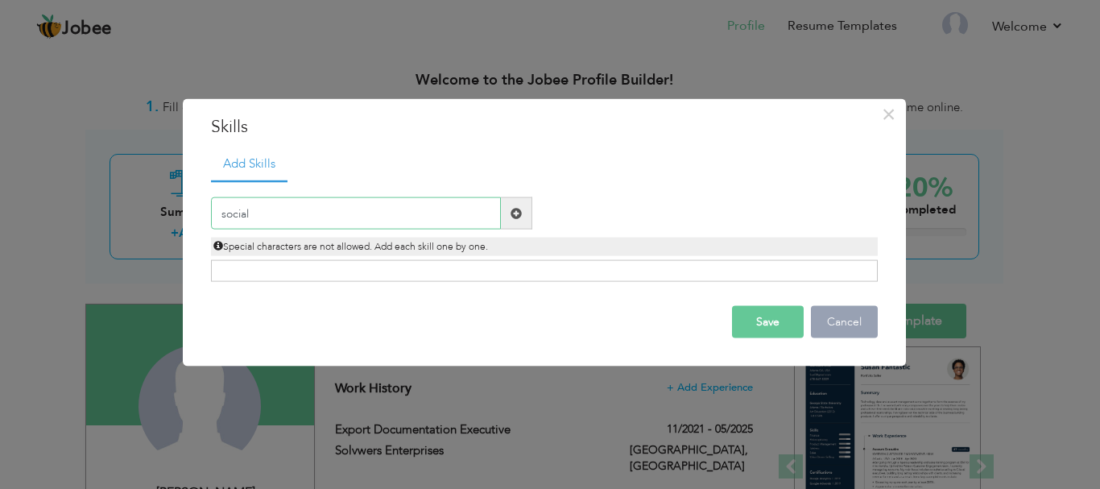
type input "social"
click at [839, 326] on button "Cancel" at bounding box center [844, 322] width 67 height 32
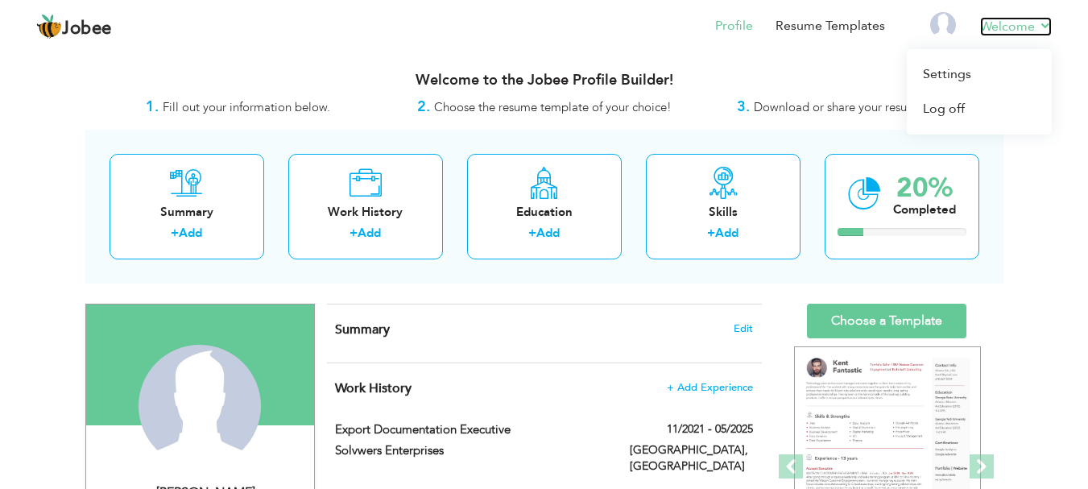
click at [997, 19] on link "Welcome" at bounding box center [1016, 26] width 72 height 19
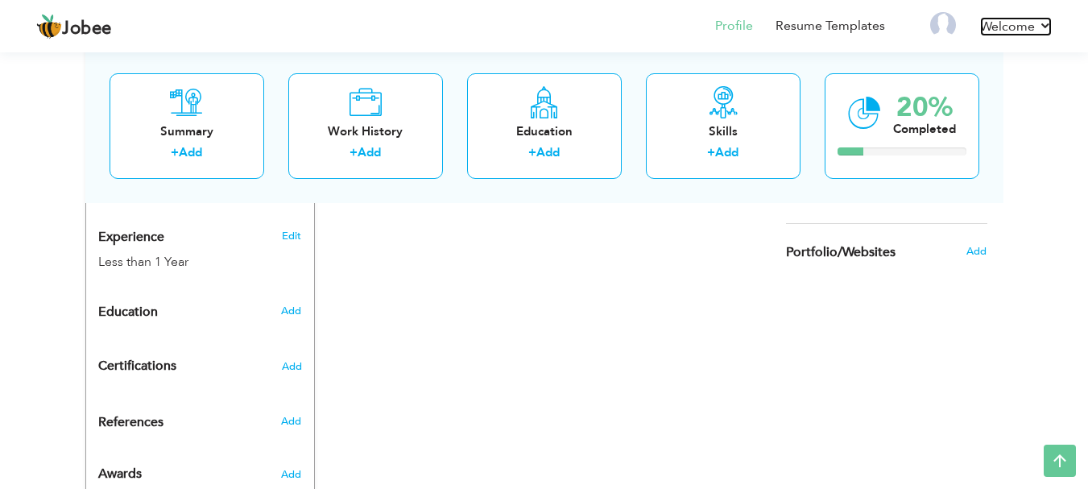
scroll to position [649, 0]
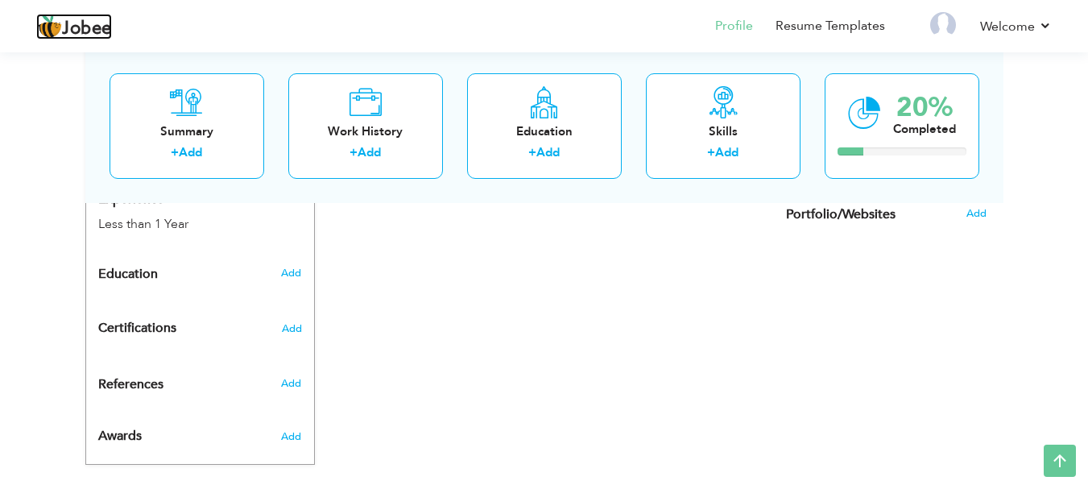
click at [80, 31] on span "Jobee" at bounding box center [87, 29] width 50 height 18
